Goal: Task Accomplishment & Management: Manage account settings

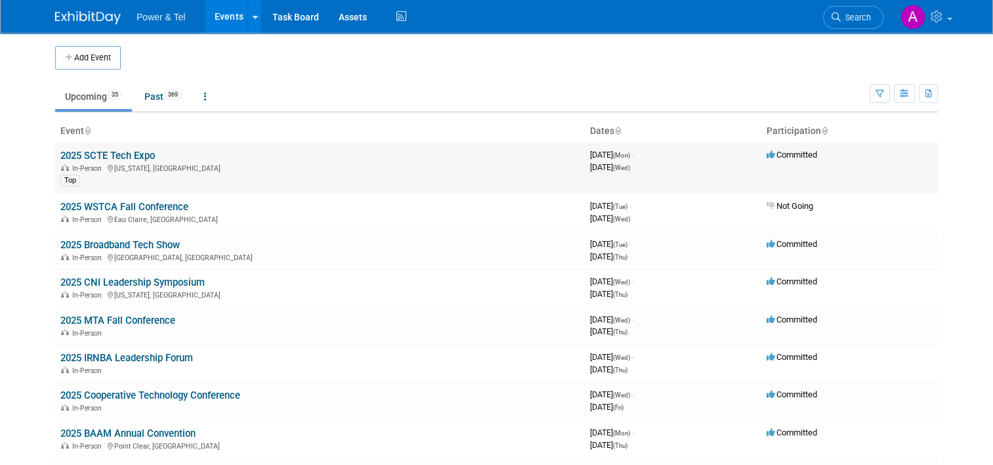
click at [144, 152] on link "2025 SCTE Tech Expo" at bounding box center [107, 156] width 95 height 12
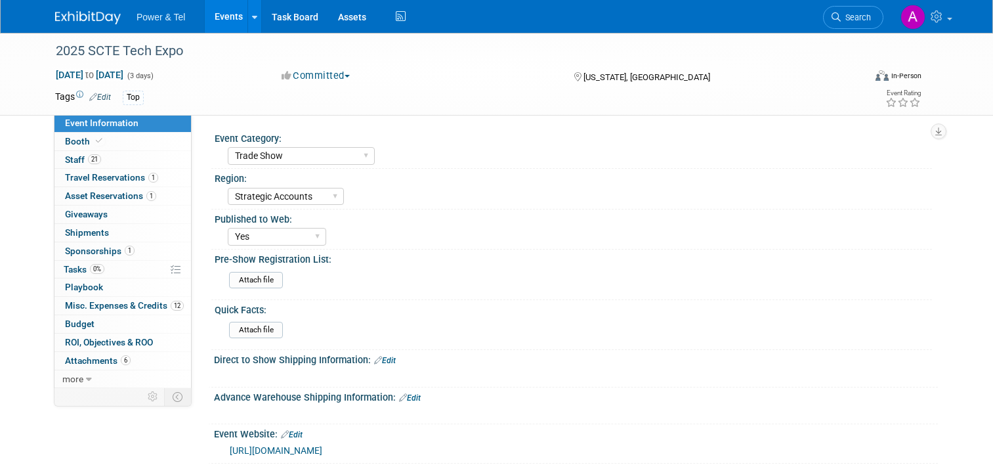
select select "Trade Show"
select select "Strategic Accounts"
select select "Yes"
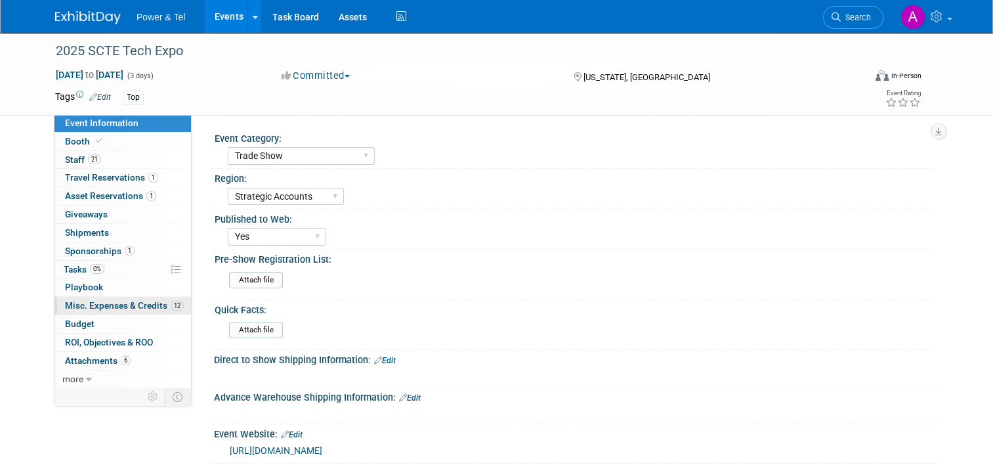
click at [121, 303] on span "Misc. Expenses & Credits 12" at bounding box center [124, 305] width 119 height 11
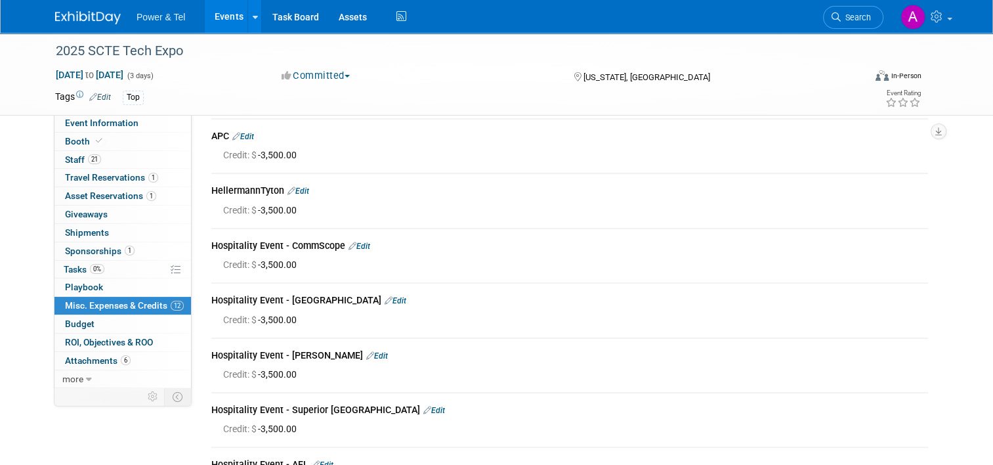
scroll to position [311, 0]
